Goal: Find specific page/section: Find specific page/section

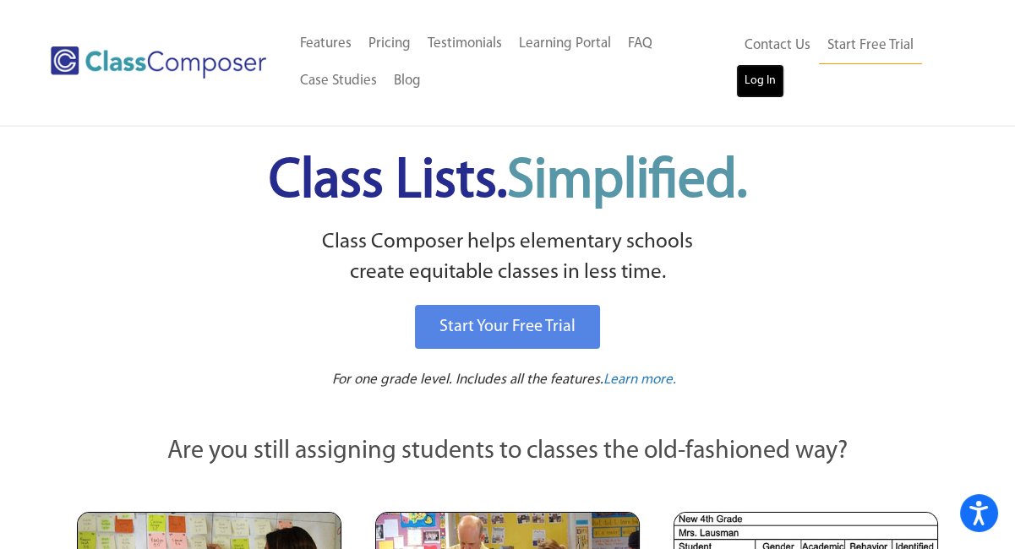
click at [766, 84] on link "Log In" at bounding box center [760, 81] width 48 height 34
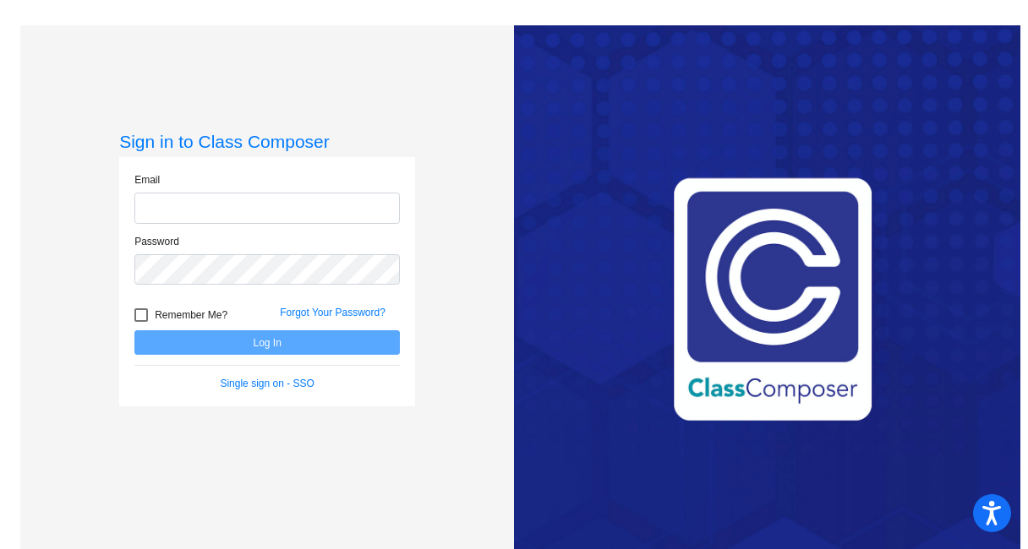
type input "[EMAIL_ADDRESS][DOMAIN_NAME]"
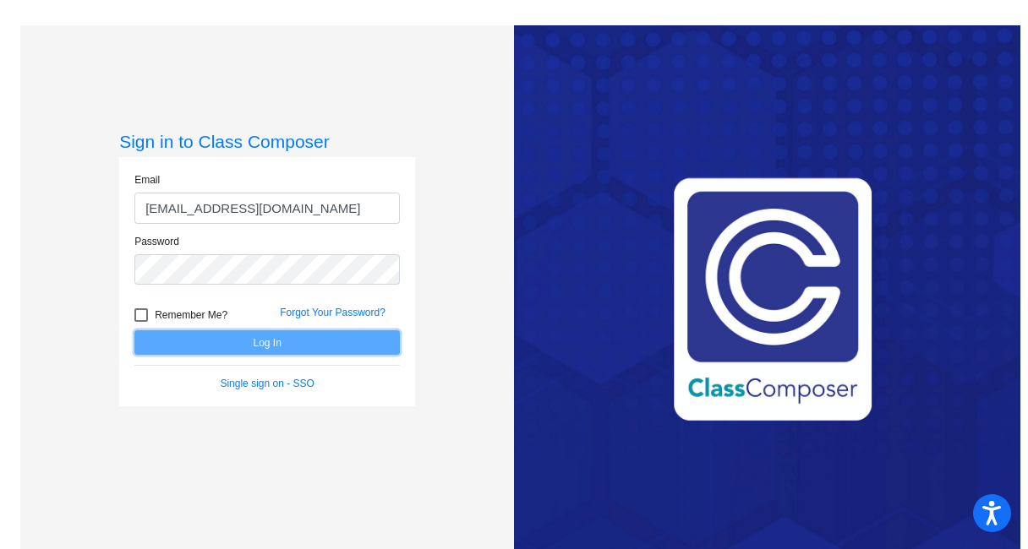
click at [291, 331] on button "Log In" at bounding box center [266, 342] width 265 height 25
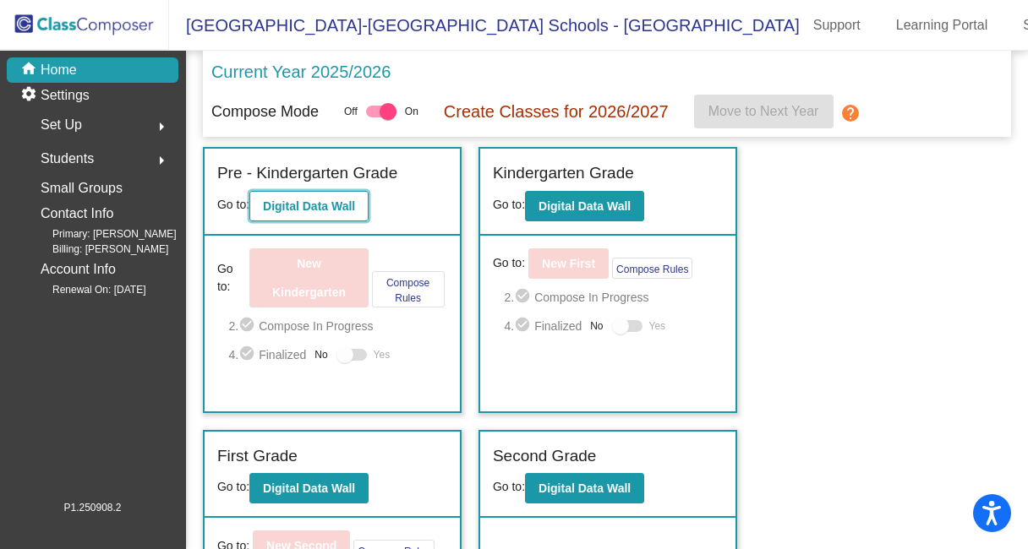
click at [335, 206] on b "Digital Data Wall" at bounding box center [309, 206] width 92 height 14
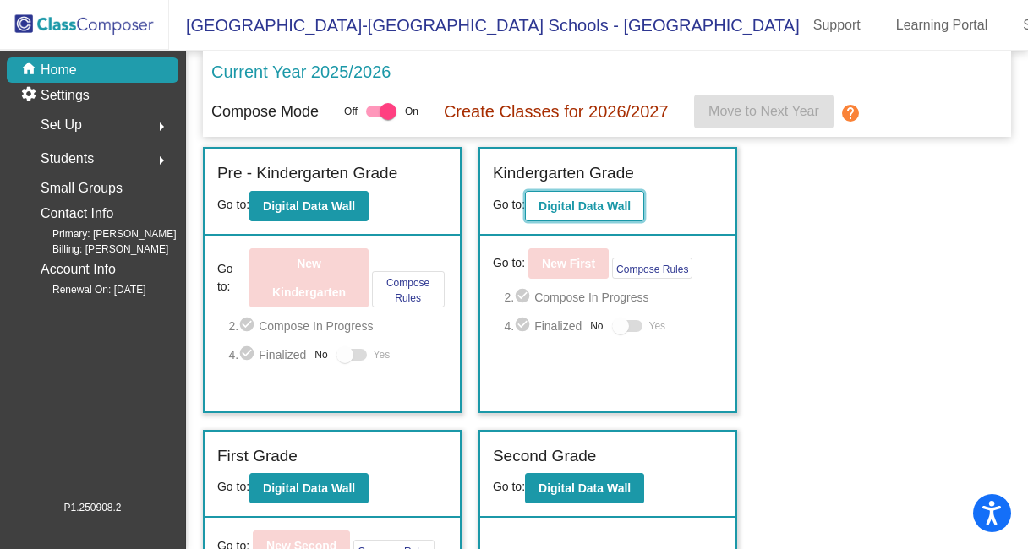
click at [588, 209] on b "Digital Data Wall" at bounding box center [584, 206] width 92 height 14
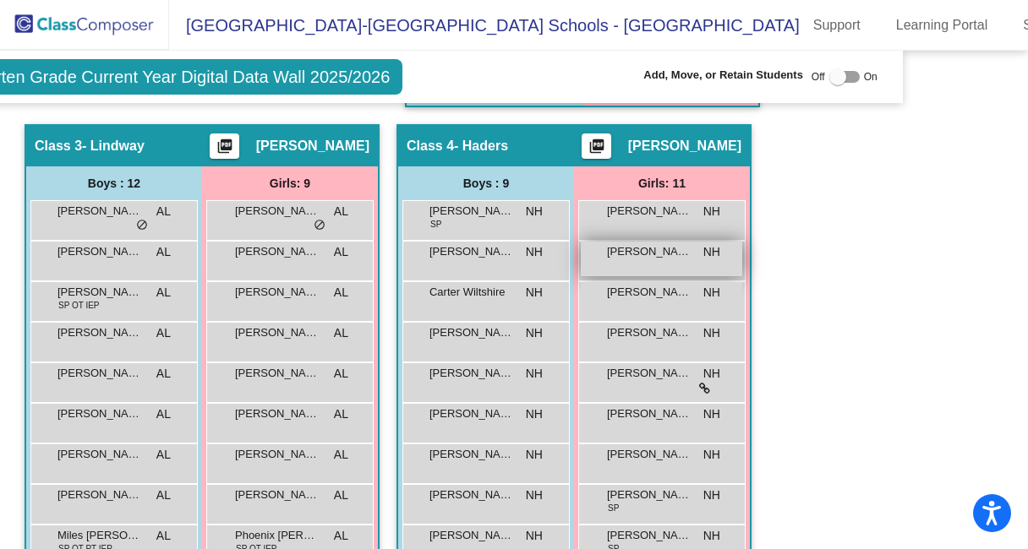
scroll to position [1153, 117]
